Goal: Task Accomplishment & Management: Manage account settings

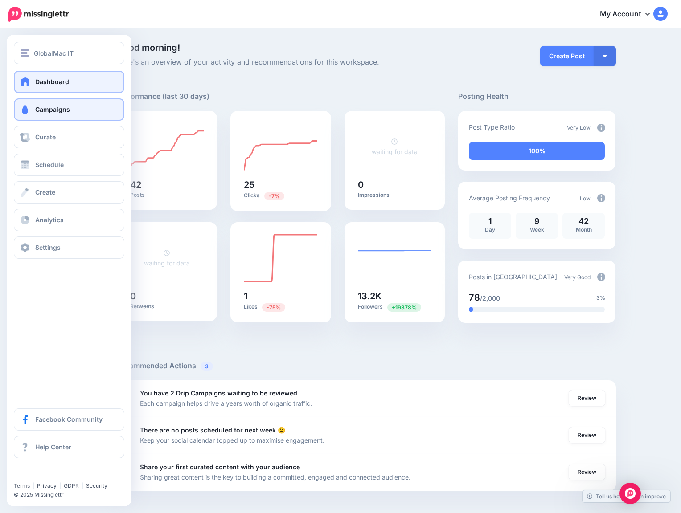
click at [90, 108] on link "Campaigns" at bounding box center [69, 110] width 111 height 22
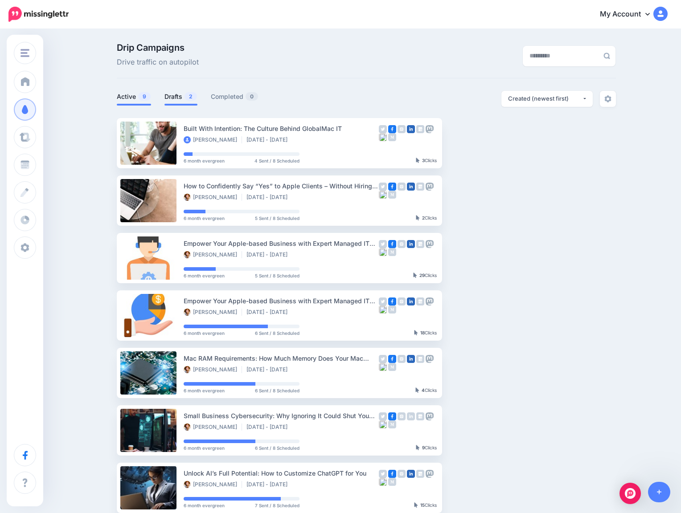
click at [182, 93] on link "Drafts 2" at bounding box center [180, 96] width 33 height 11
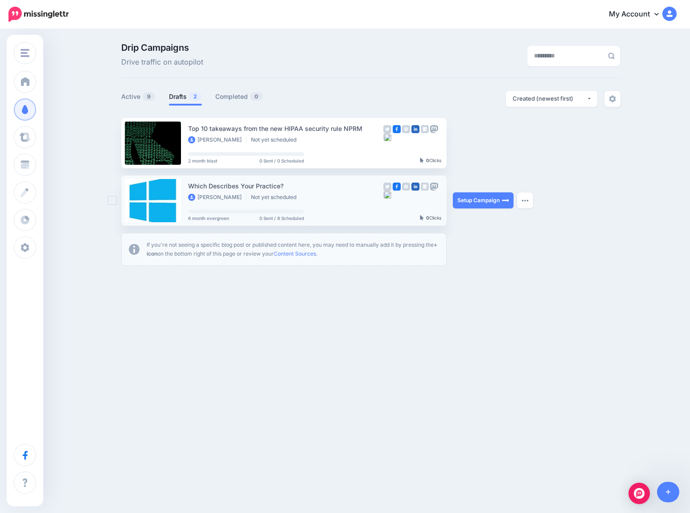
click at [327, 204] on div "Which Describes Your Practice? Mia Shumba Not yet scheduled 6 month evergreen 0…" at bounding box center [285, 201] width 195 height 40
click at [273, 183] on div "Which Describes Your Practice?" at bounding box center [285, 186] width 195 height 10
click at [527, 198] on button "button" at bounding box center [525, 201] width 16 height 16
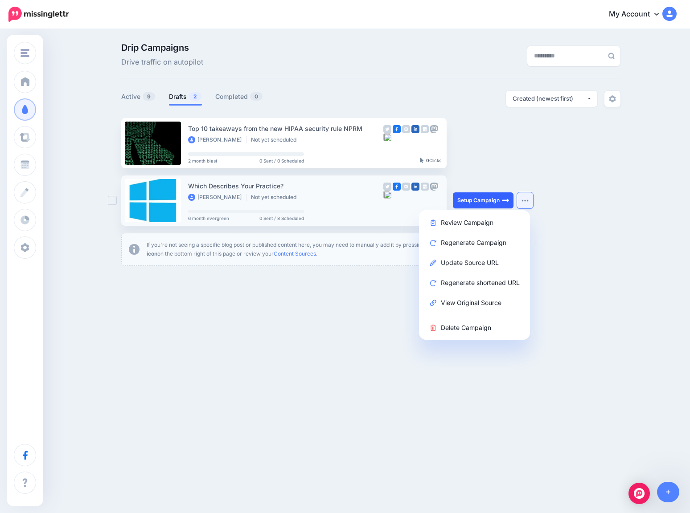
click at [489, 198] on link "Setup Campaign" at bounding box center [483, 201] width 61 height 16
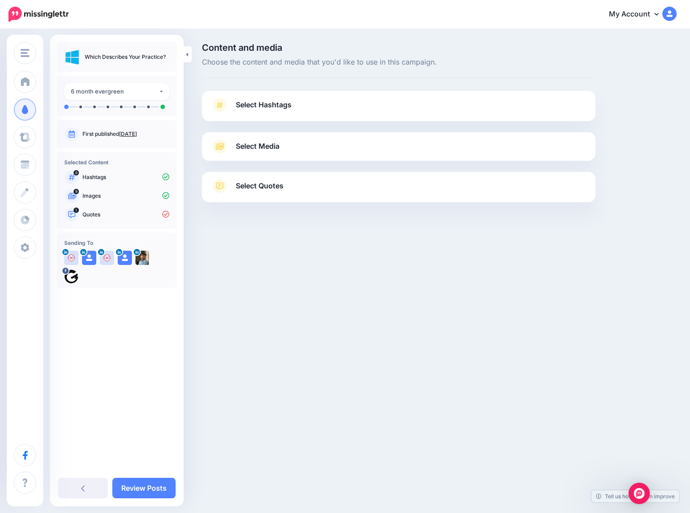
click at [138, 56] on p "Which Describes Your Practice?" at bounding box center [125, 57] width 81 height 9
click at [163, 56] on p "Which Describes Your Practice?" at bounding box center [125, 57] width 81 height 9
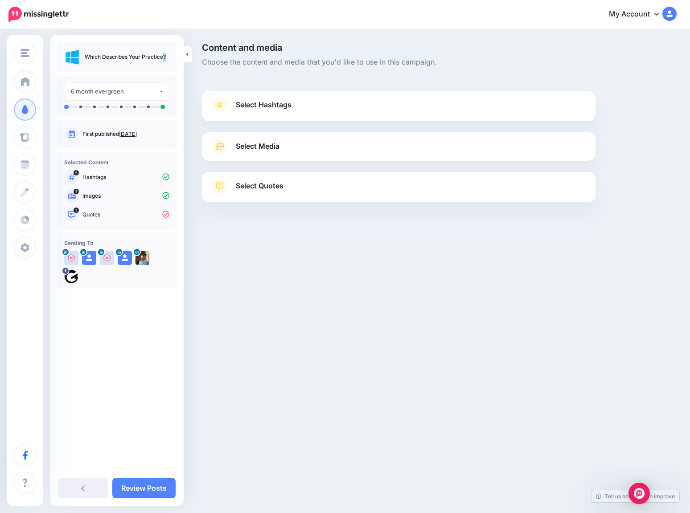
click at [135, 56] on p "Which Describes Your Practice?" at bounding box center [125, 57] width 81 height 9
click at [185, 57] on link at bounding box center [188, 54] width 8 height 16
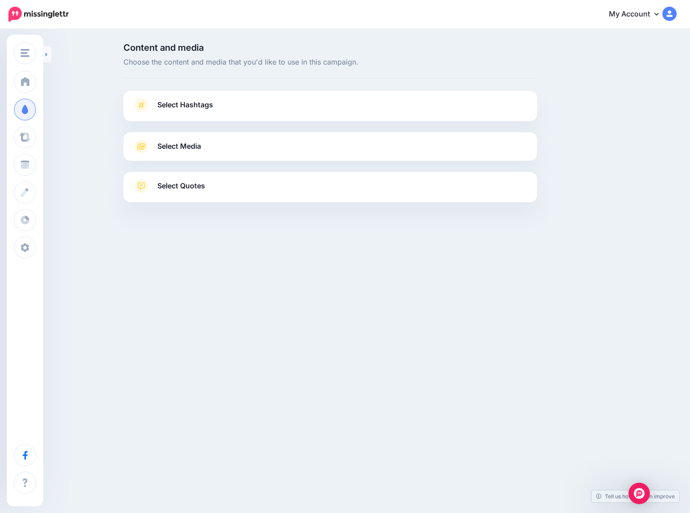
click at [48, 50] on link at bounding box center [47, 54] width 8 height 16
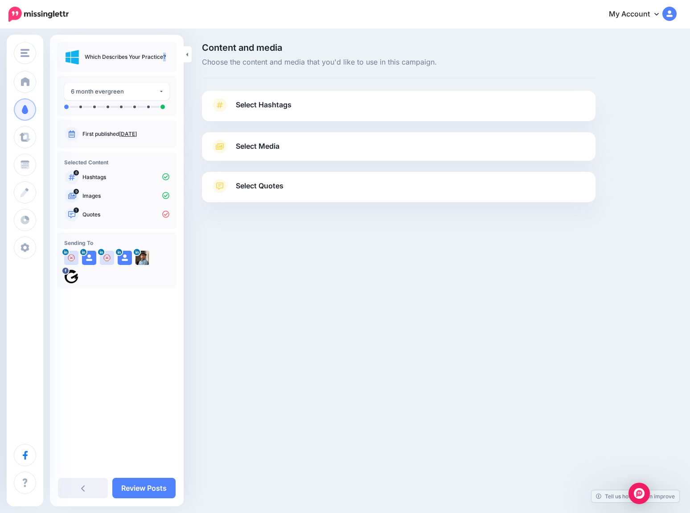
click at [280, 104] on span "Select Hashtags" at bounding box center [264, 105] width 56 height 12
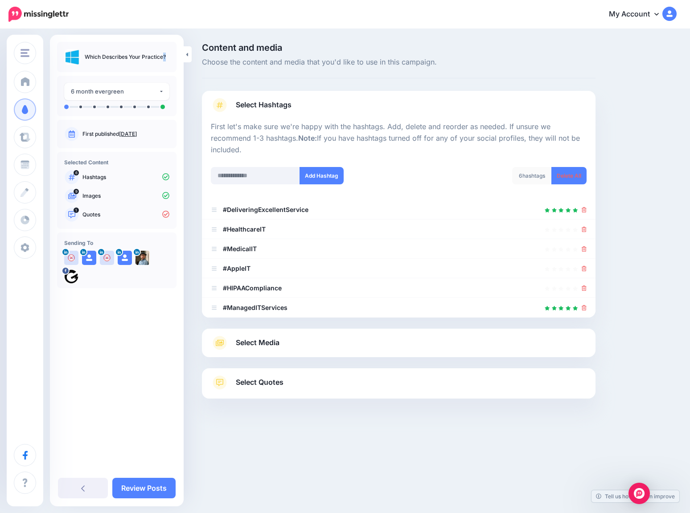
click at [287, 342] on link "Select Media" at bounding box center [399, 343] width 376 height 14
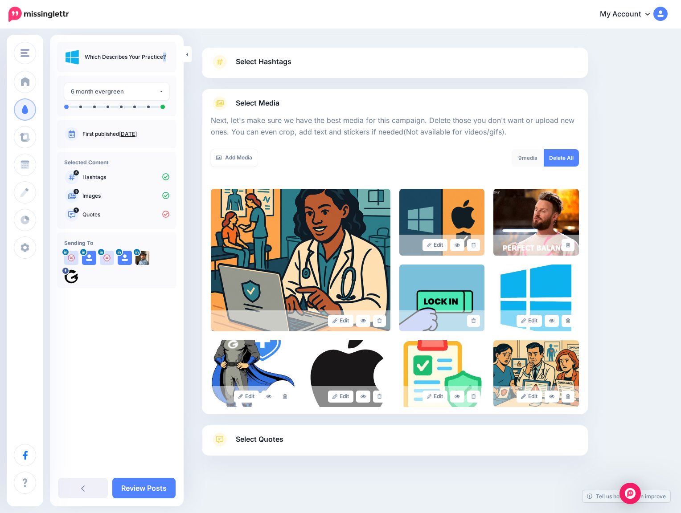
scroll to position [43, 0]
click at [415, 441] on link "Select Quotes" at bounding box center [395, 444] width 368 height 23
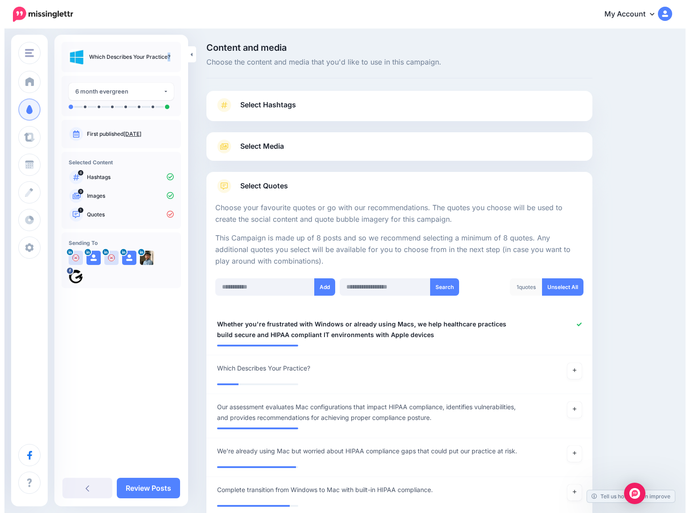
scroll to position [0, 0]
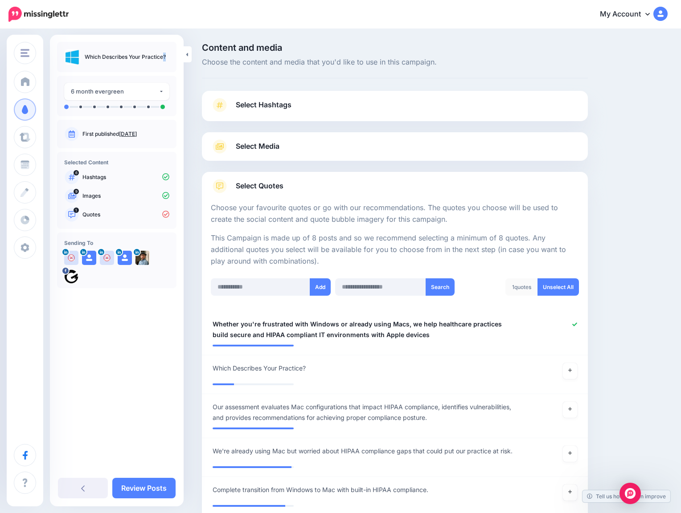
click at [440, 148] on link "Select Media" at bounding box center [395, 147] width 368 height 14
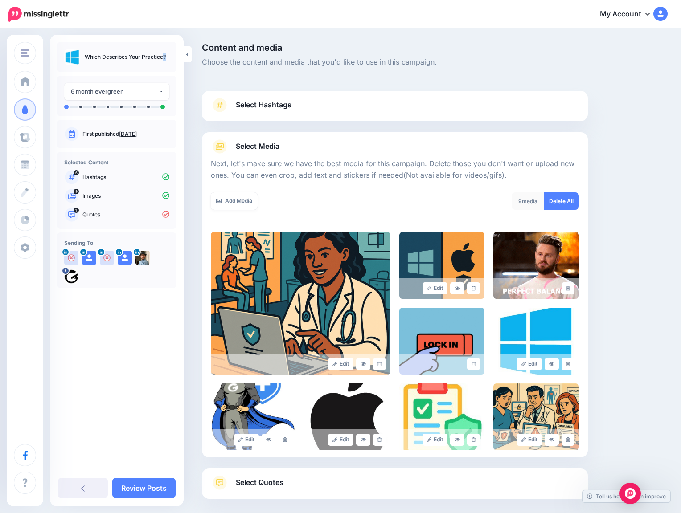
click at [414, 117] on link "Select Hashtags" at bounding box center [395, 109] width 368 height 23
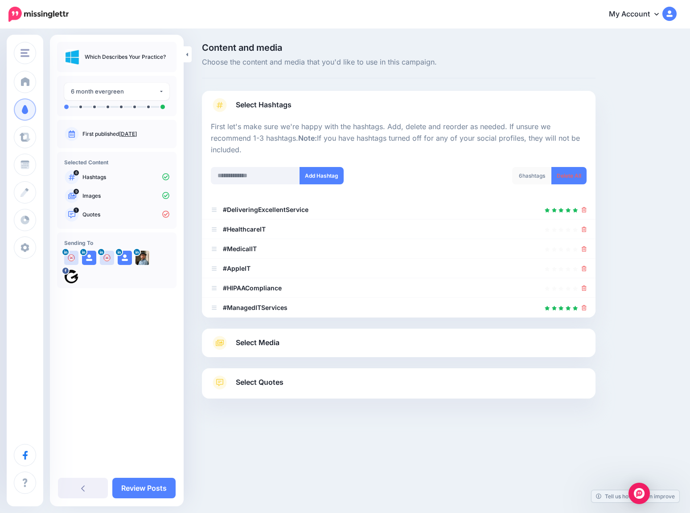
click at [213, 134] on p "First let's make sure we're happy with the hashtags. Add, delete and reorder as…" at bounding box center [399, 138] width 376 height 35
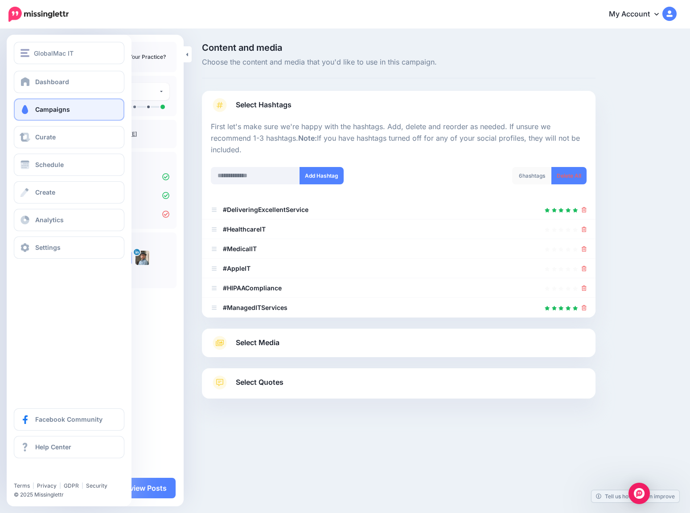
click at [49, 104] on link "Campaigns" at bounding box center [69, 110] width 111 height 22
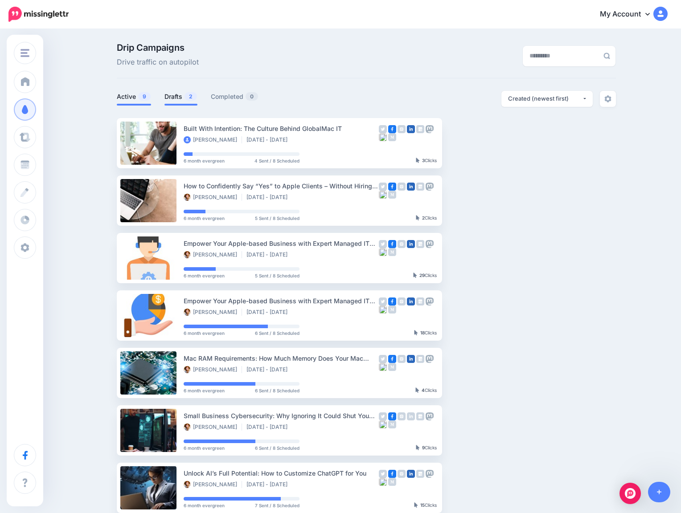
click at [181, 98] on link "Drafts 2" at bounding box center [180, 96] width 33 height 11
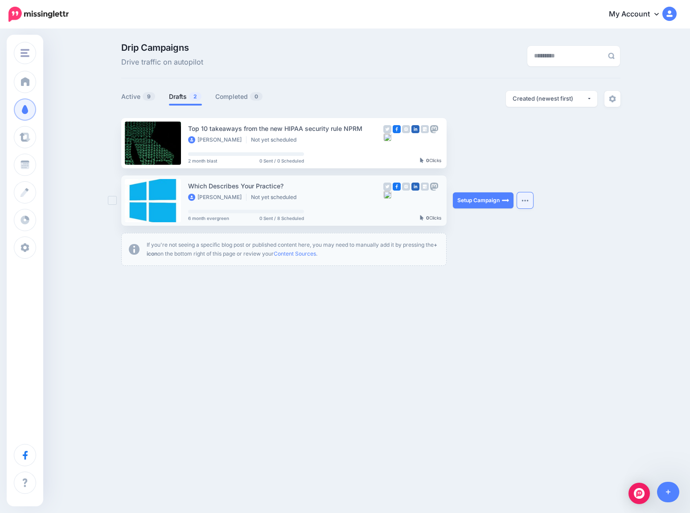
click at [526, 200] on img "button" at bounding box center [524, 200] width 7 height 3
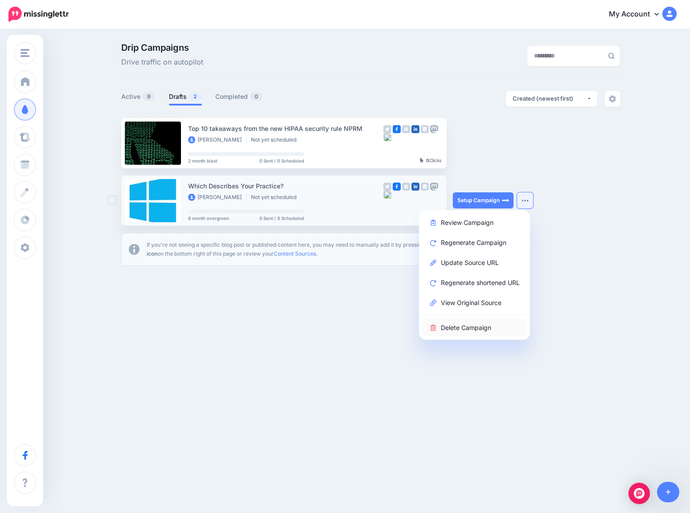
click at [493, 324] on link "Delete Campaign" at bounding box center [475, 327] width 104 height 17
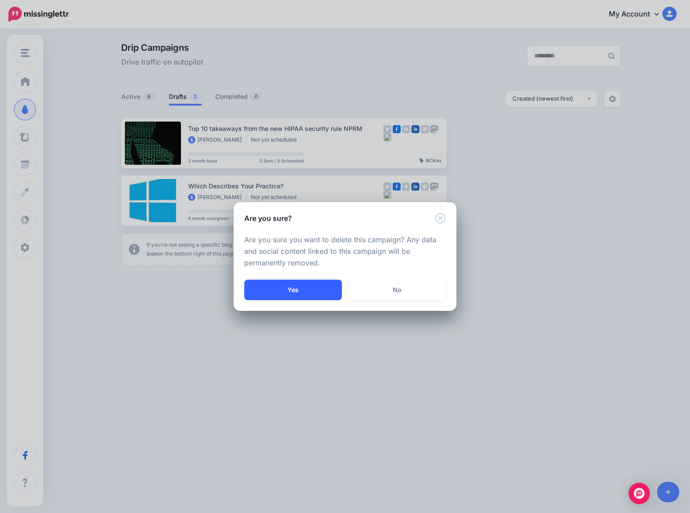
click at [316, 286] on button "Yes" at bounding box center [293, 290] width 98 height 21
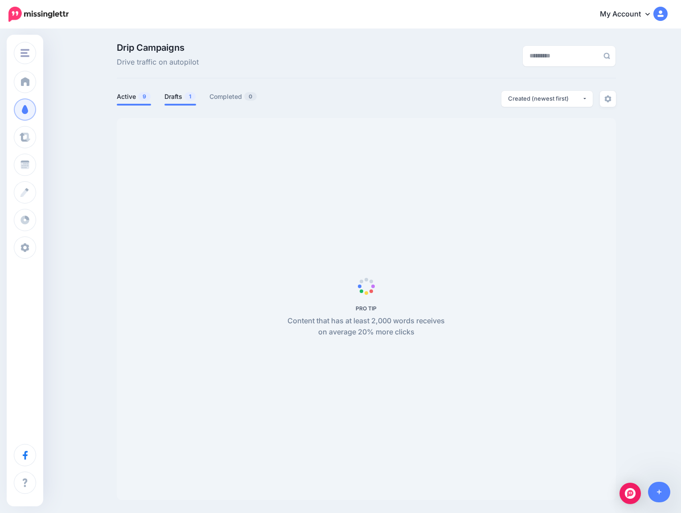
click at [178, 94] on link "Drafts 1" at bounding box center [180, 96] width 32 height 11
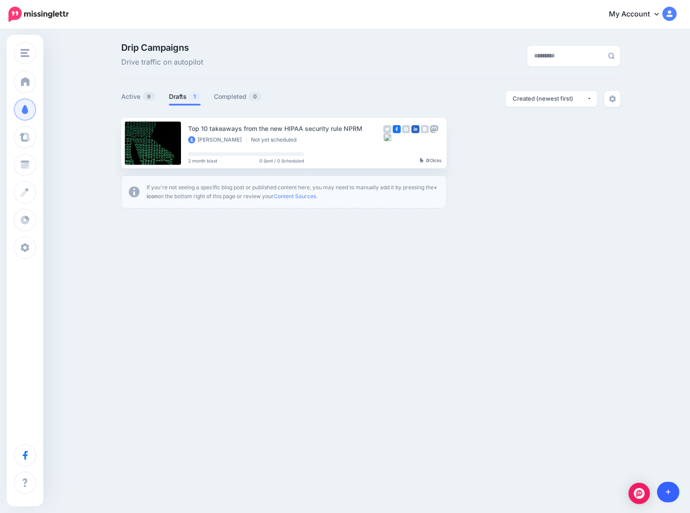
click at [667, 485] on link at bounding box center [668, 492] width 23 height 21
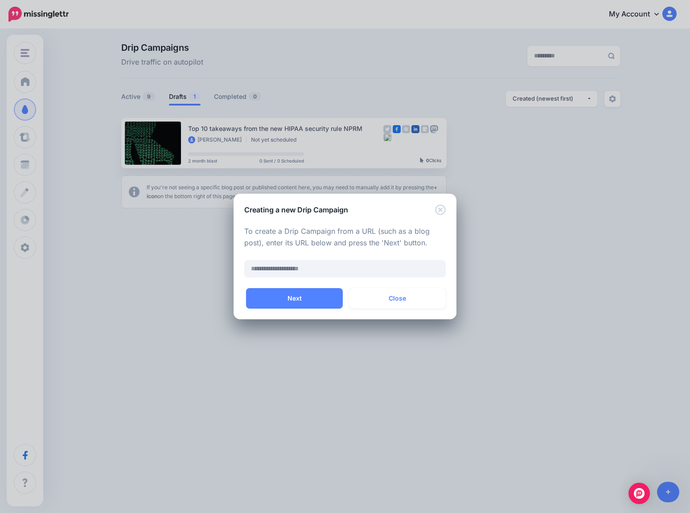
click at [318, 256] on div at bounding box center [344, 254] width 201 height 11
click at [311, 270] on input "text" at bounding box center [344, 268] width 201 height 17
